Goal: Task Accomplishment & Management: Manage account settings

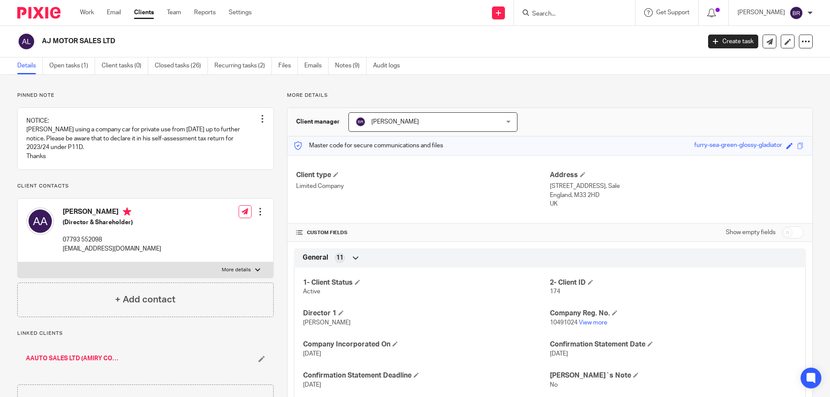
click at [571, 10] on form at bounding box center [577, 12] width 92 height 11
click at [571, 16] on input "Search" at bounding box center [570, 14] width 78 height 8
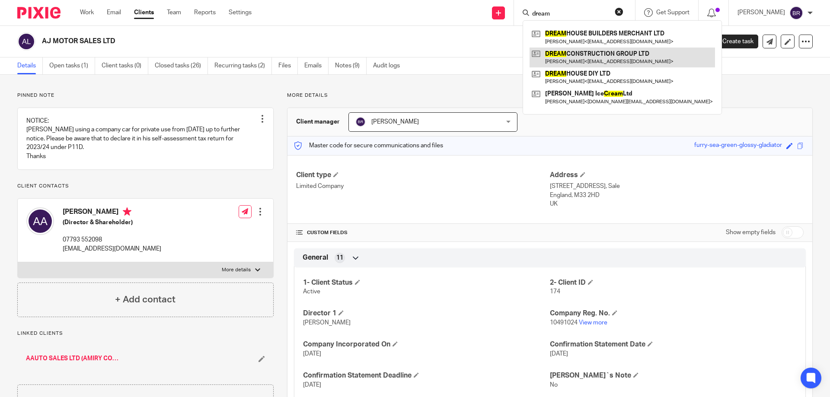
type input "dream"
click at [589, 59] on link at bounding box center [623, 58] width 186 height 20
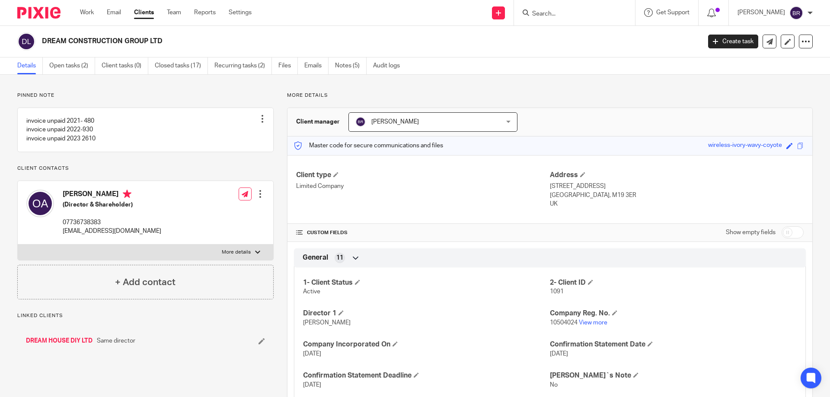
click at [563, 320] on span "10504024" at bounding box center [564, 323] width 28 height 6
click at [563, 319] on p "10504024 View more" at bounding box center [673, 323] width 247 height 9
copy p "10504024"
click at [356, 62] on link "Notes (5)" at bounding box center [351, 66] width 32 height 17
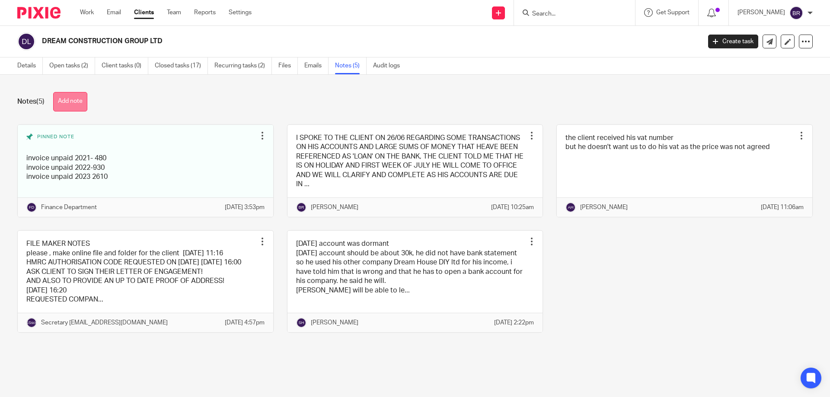
click at [83, 109] on button "Add note" at bounding box center [70, 101] width 34 height 19
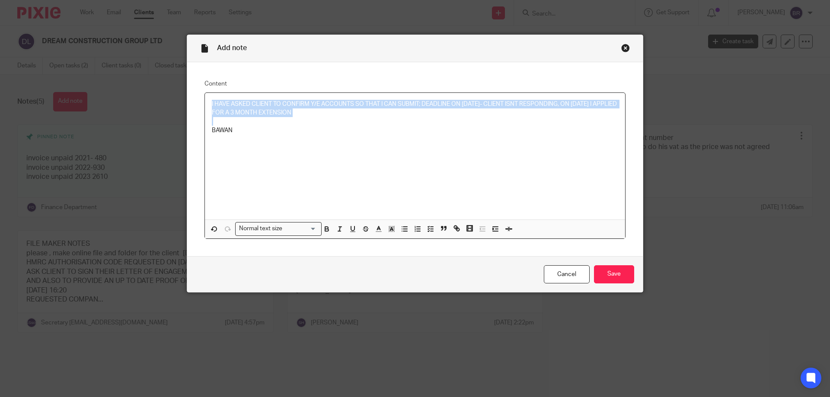
drag, startPoint x: 288, startPoint y: 123, endPoint x: 208, endPoint y: 99, distance: 84.1
click at [208, 99] on div "I HAVE ASKED CLIENT TO CONFIRM Y/E ACCOUNTS SO THAT I CAN SUBMIT; DEADLINE ON 2…" at bounding box center [415, 156] width 420 height 127
copy p "I HAVE ASKED CLIENT TO CONFIRM Y/E ACCOUNTS SO THAT I CAN SUBMIT; DEADLINE ON […"
click at [614, 274] on input "Save" at bounding box center [614, 274] width 40 height 19
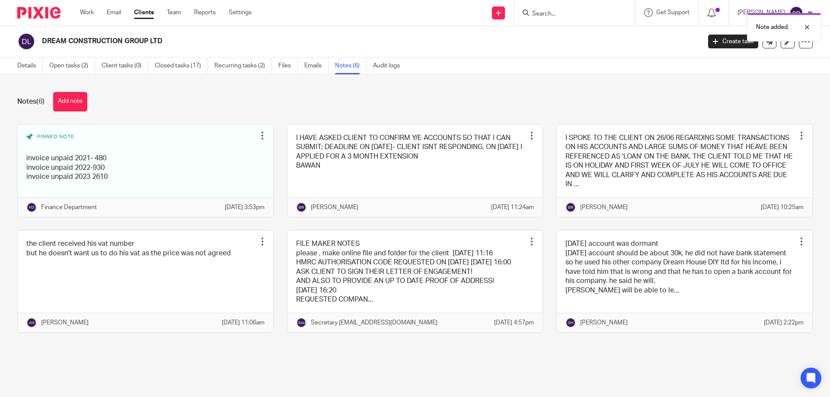
click at [555, 13] on div "Note added." at bounding box center [618, 25] width 406 height 33
click at [562, 12] on div "Note added." at bounding box center [618, 25] width 406 height 33
click at [552, 13] on div "Note added." at bounding box center [618, 25] width 406 height 33
click at [559, 13] on input "Search" at bounding box center [570, 14] width 78 height 8
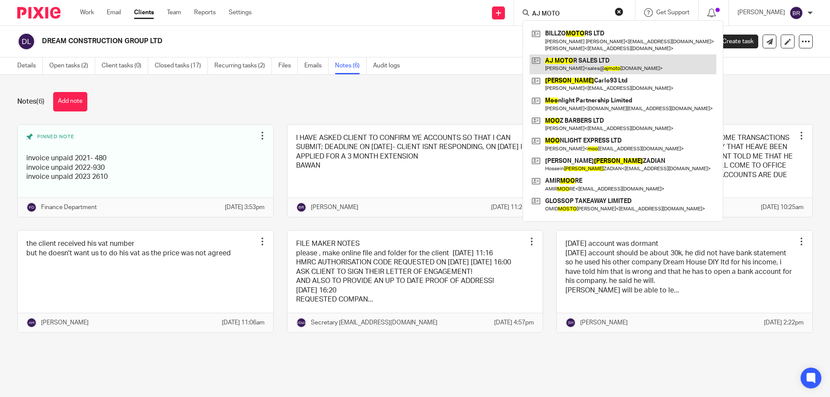
type input "AJ MOTO"
click at [618, 62] on link at bounding box center [623, 64] width 187 height 20
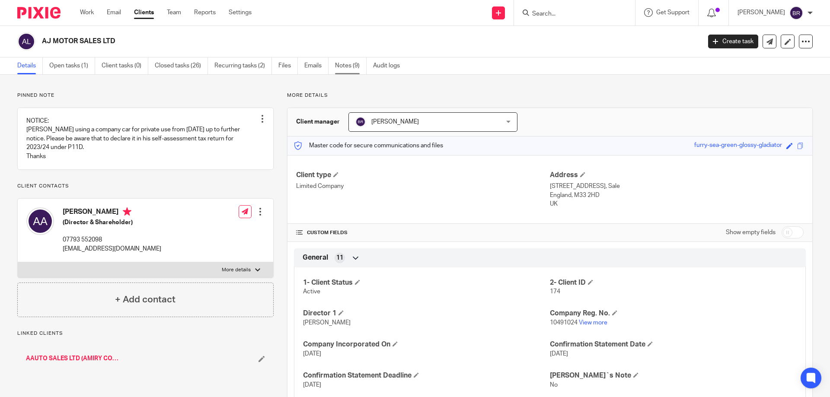
click at [346, 67] on link "Notes (9)" at bounding box center [351, 66] width 32 height 17
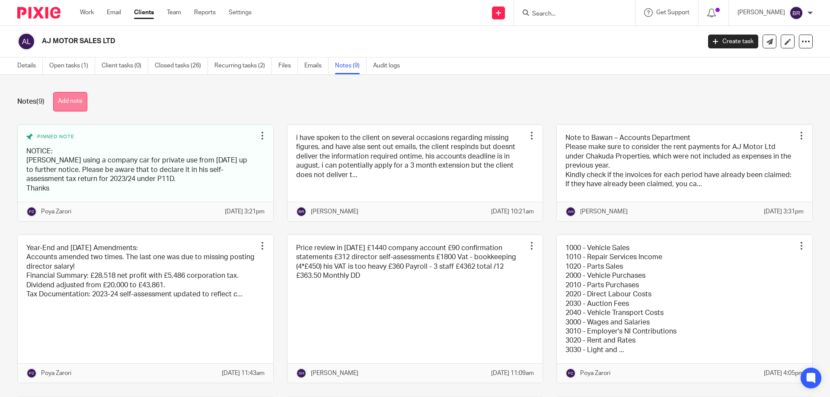
click at [76, 94] on button "Add note" at bounding box center [70, 101] width 34 height 19
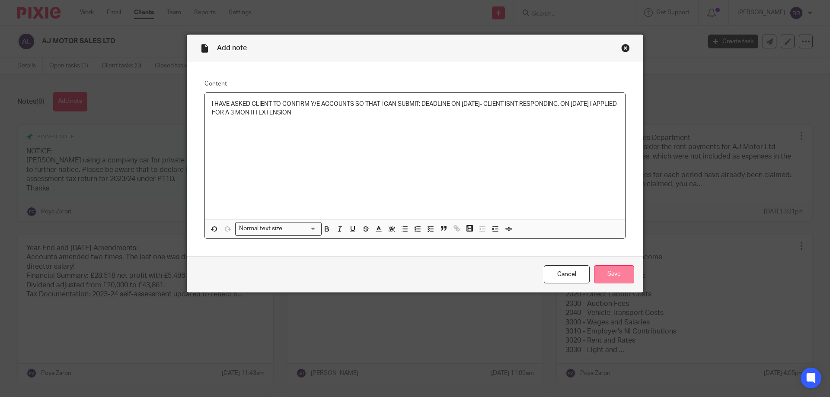
click at [624, 272] on input "Save" at bounding box center [614, 274] width 40 height 19
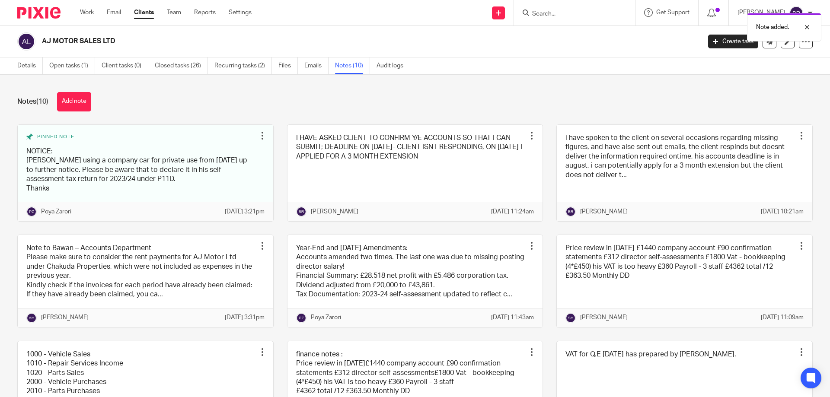
click at [549, 18] on div "Note added." at bounding box center [618, 25] width 406 height 33
click at [553, 12] on div "Note added." at bounding box center [618, 25] width 406 height 33
click at [563, 13] on input "Search" at bounding box center [570, 14] width 78 height 8
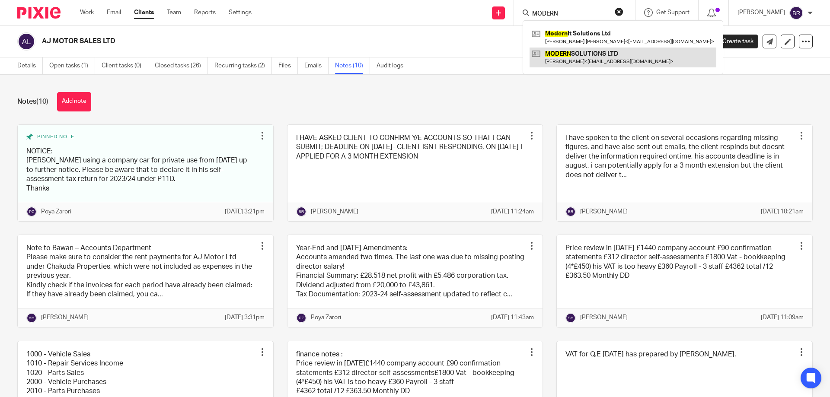
type input "MODERN"
click at [575, 51] on link at bounding box center [623, 58] width 187 height 20
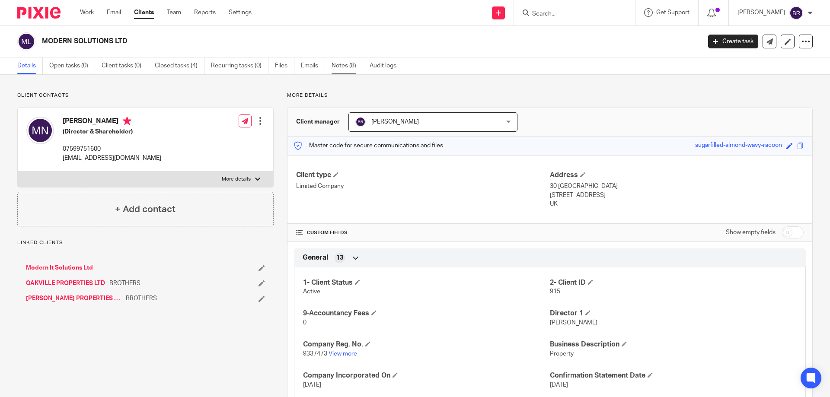
click at [342, 63] on link "Notes (8)" at bounding box center [348, 66] width 32 height 17
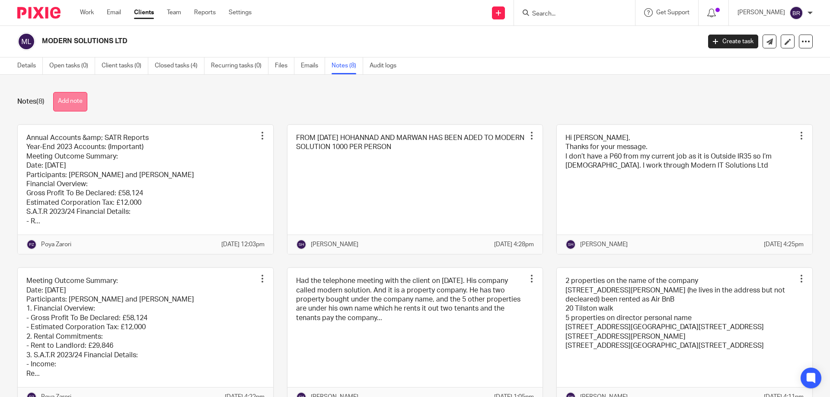
click at [78, 101] on button "Add note" at bounding box center [70, 101] width 34 height 19
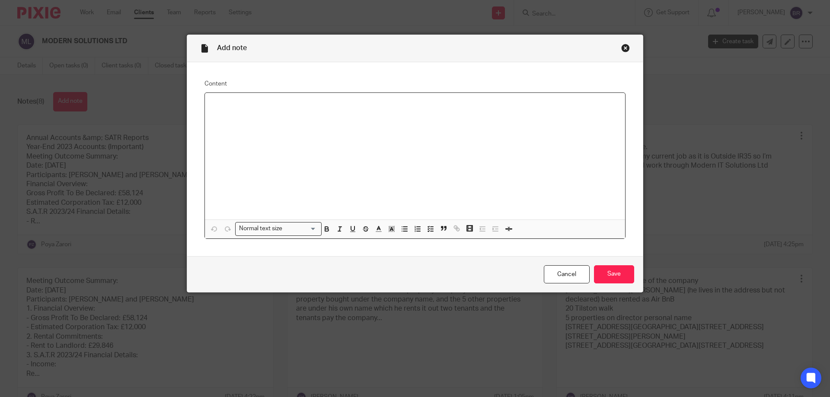
click at [277, 127] on div at bounding box center [415, 156] width 420 height 127
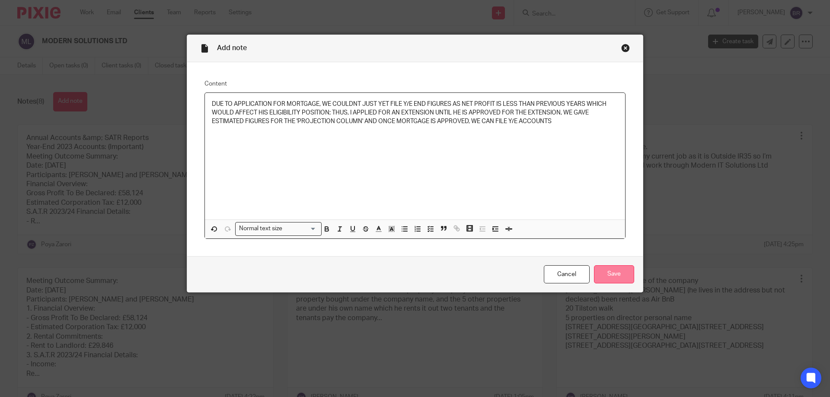
click at [609, 271] on input "Save" at bounding box center [614, 274] width 40 height 19
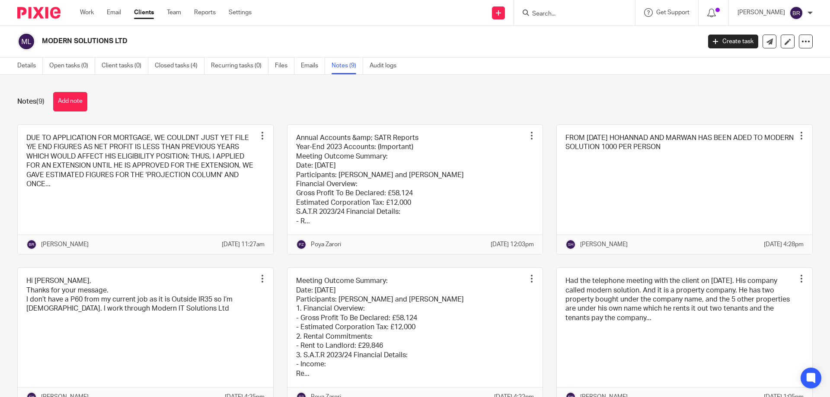
click at [578, 11] on input "Search" at bounding box center [570, 14] width 78 height 8
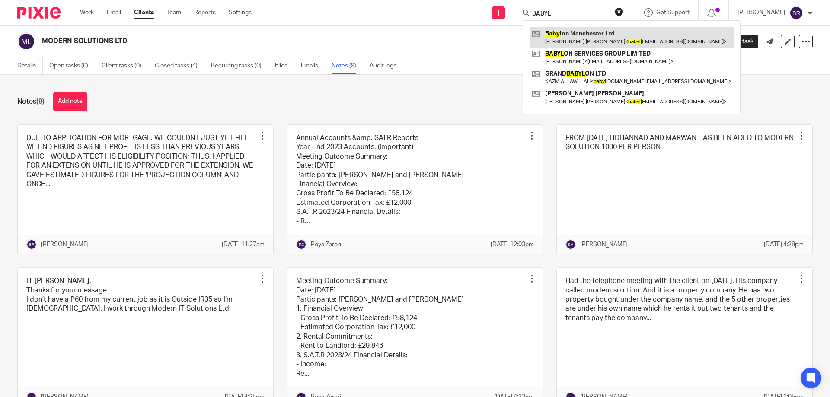
type input "BABYL"
click at [599, 39] on link at bounding box center [632, 37] width 204 height 20
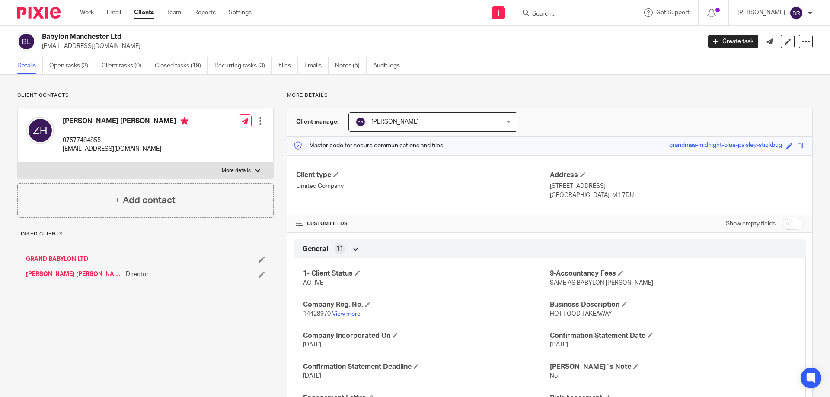
click at [320, 314] on span "14428970" at bounding box center [317, 314] width 28 height 6
copy p "14428970"
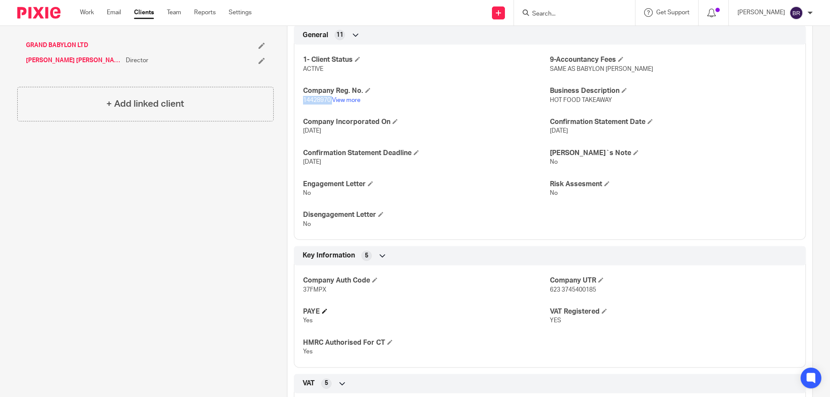
scroll to position [346, 0]
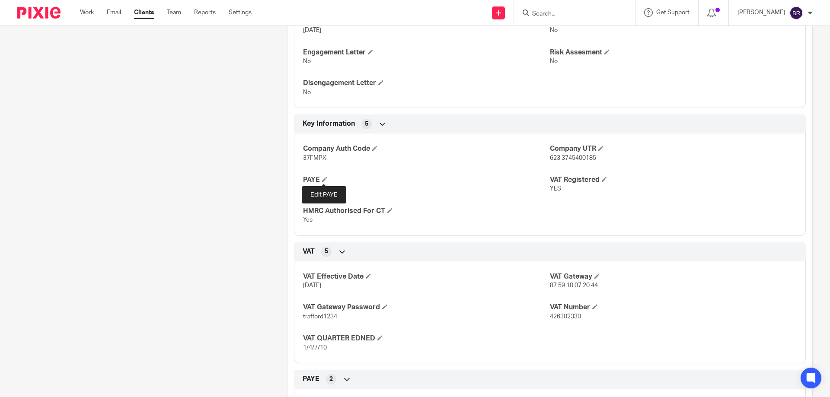
click at [312, 160] on span "37FMPX" at bounding box center [314, 158] width 23 height 6
copy span "37FMPX"
